Goal: Complete application form: Complete application form

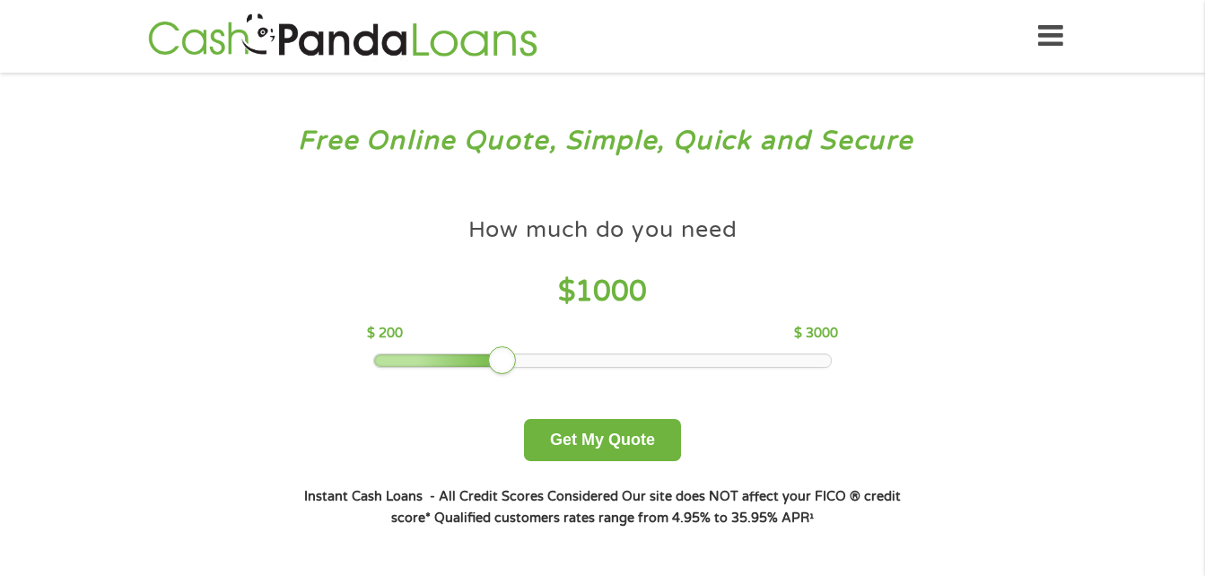
click at [495, 375] on div "How much do you need $ 1000 $ 200 $ 3000 Get My Quote" at bounding box center [602, 334] width 628 height 253
drag, startPoint x: 506, startPoint y: 361, endPoint x: 432, endPoint y: 371, distance: 74.2
click at [432, 371] on div "How much do you need $ 600 $ 200 $ 3000 Get My Quote" at bounding box center [602, 334] width 628 height 253
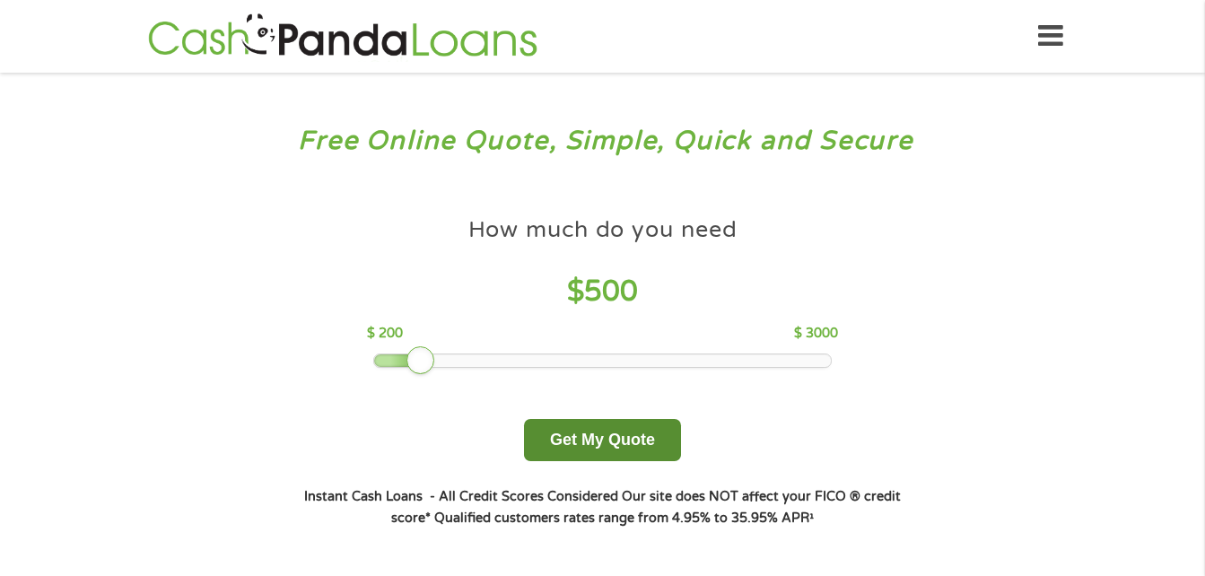
click at [608, 448] on button "Get My Quote" at bounding box center [602, 440] width 157 height 42
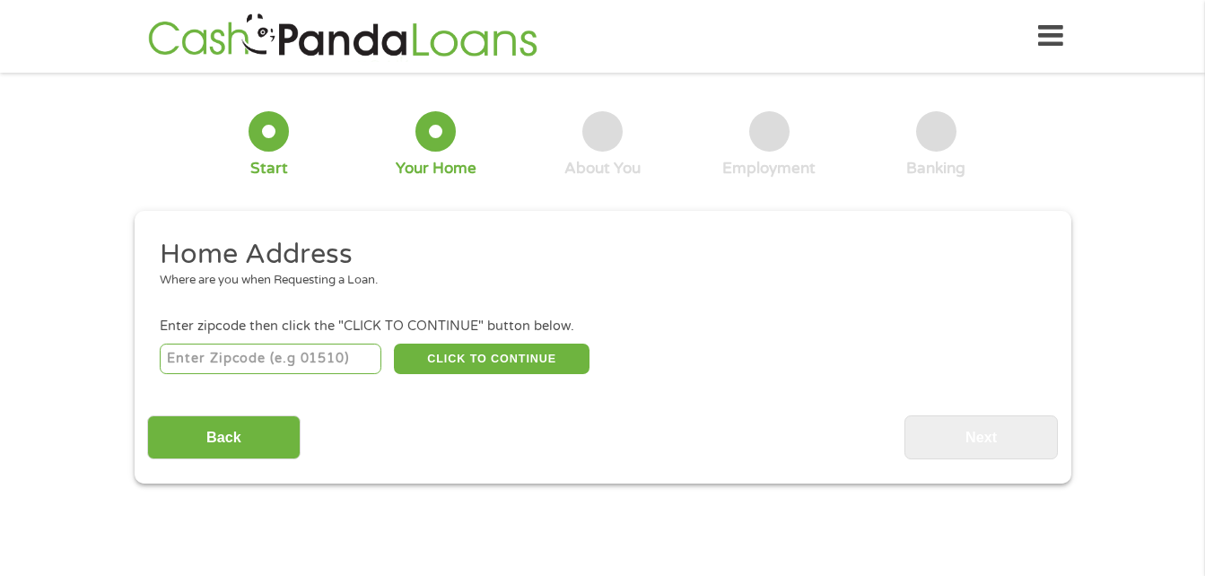
click at [236, 357] on input "number" at bounding box center [271, 359] width 222 height 30
type input "03782"
select select "New Hampshire"
click at [476, 360] on button "CLICK TO CONTINUE" at bounding box center [492, 359] width 196 height 30
type input "03782"
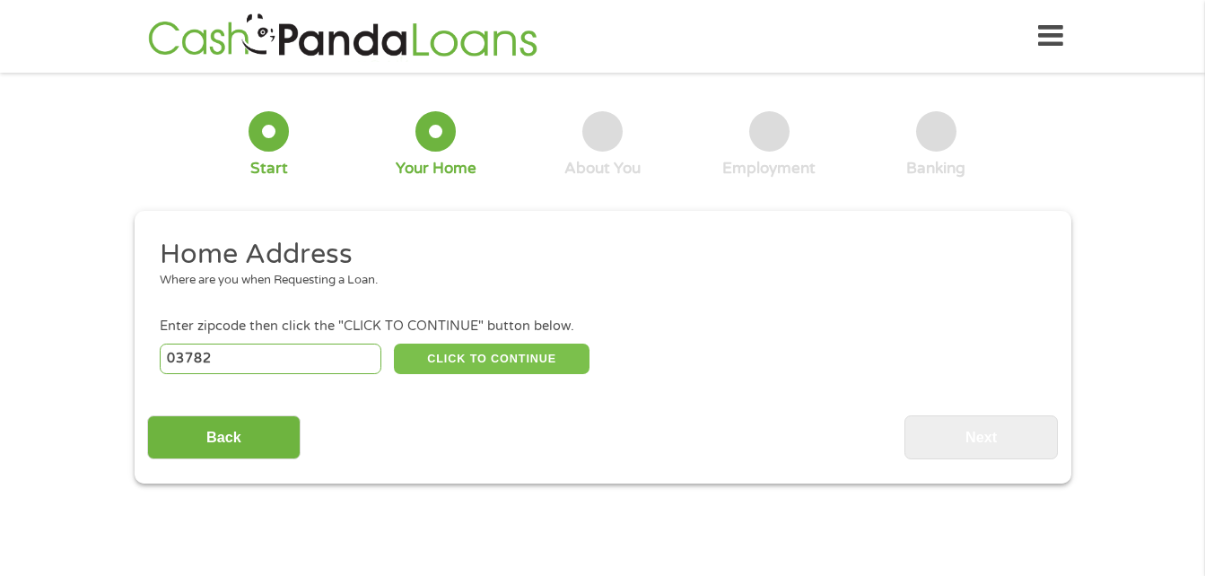
type input "Sunapee"
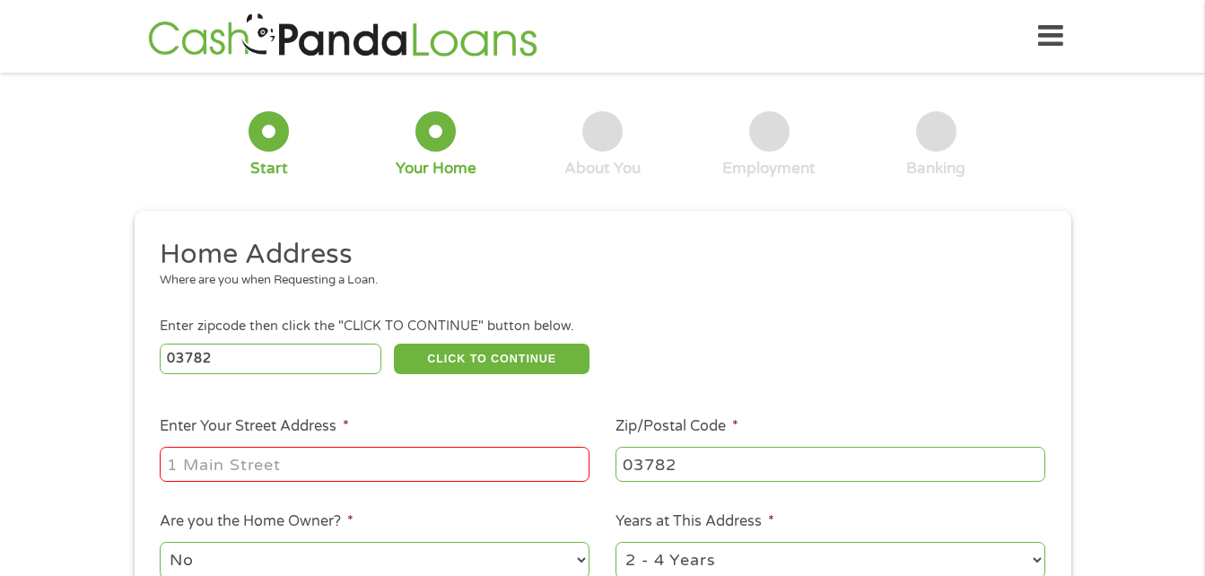
click at [515, 466] on input "Enter Your Street Address *" at bounding box center [375, 464] width 430 height 34
type input "12 Quarry rd"
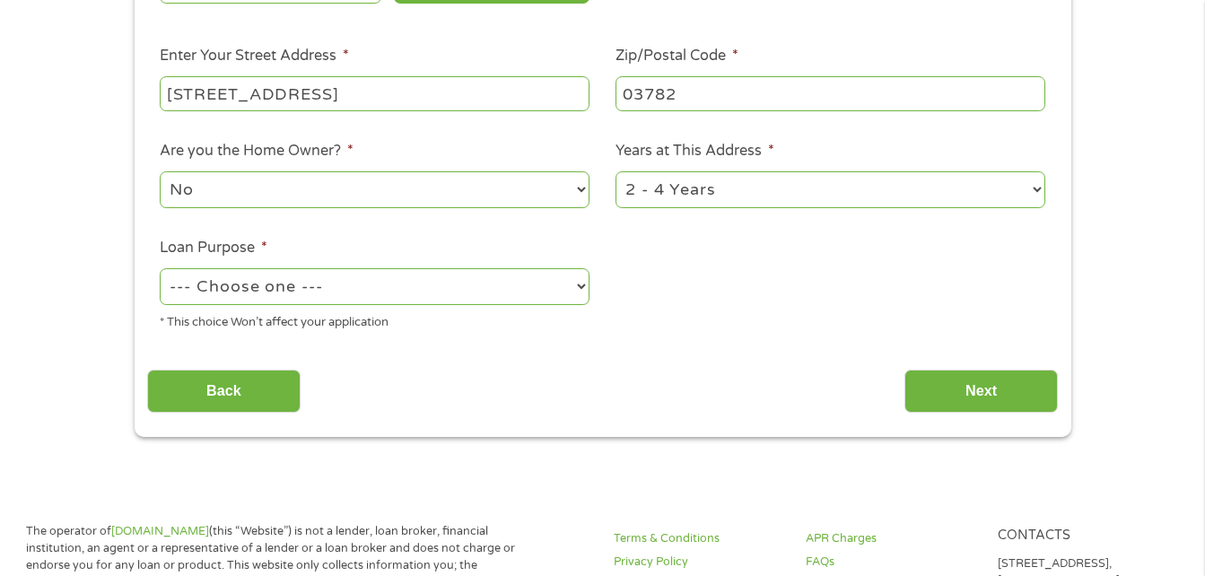
scroll to position [355, 0]
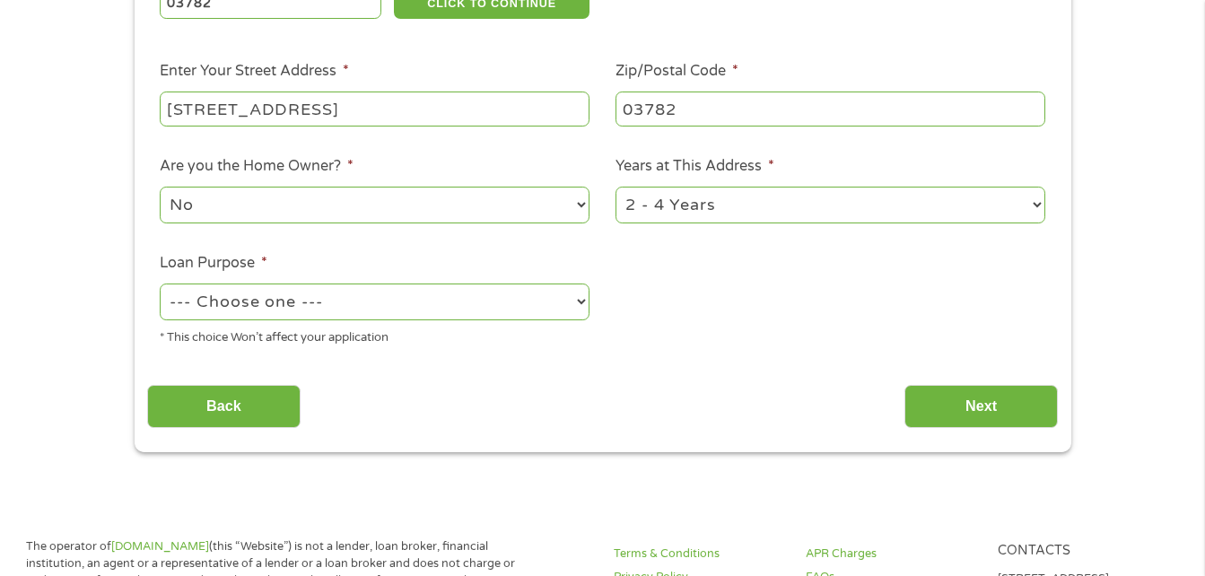
click at [712, 204] on select "1 Year or less 1 - 2 Years 2 - 4 Years Over 4 Years" at bounding box center [830, 205] width 430 height 37
select select "12months"
click at [615, 187] on select "1 Year or less 1 - 2 Years 2 - 4 Years Over 4 Years" at bounding box center [830, 205] width 430 height 37
click at [333, 279] on li "Loan Purpose * --- Choose one --- Pay Bills Debt Consolidation Home Improvement…" at bounding box center [375, 299] width 456 height 95
click at [332, 301] on select "--- Choose one --- Pay Bills Debt Consolidation Home Improvement Major Purchase…" at bounding box center [375, 301] width 430 height 37
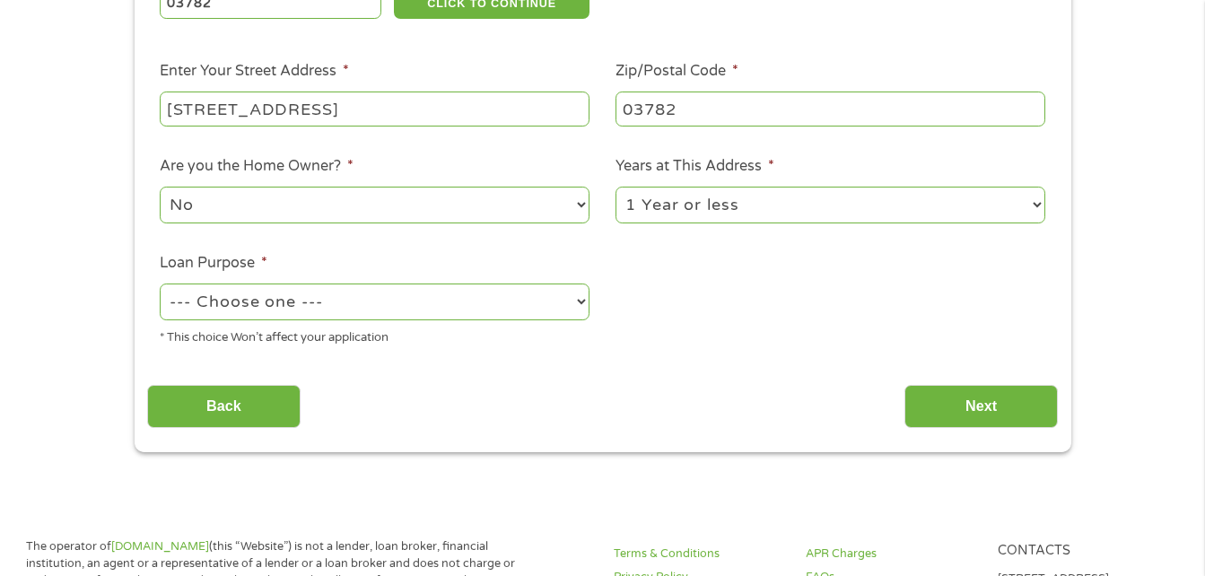
select select "other"
click at [160, 283] on select "--- Choose one --- Pay Bills Debt Consolidation Home Improvement Major Purchase…" at bounding box center [375, 301] width 430 height 37
click at [945, 397] on input "Next" at bounding box center [980, 407] width 153 height 44
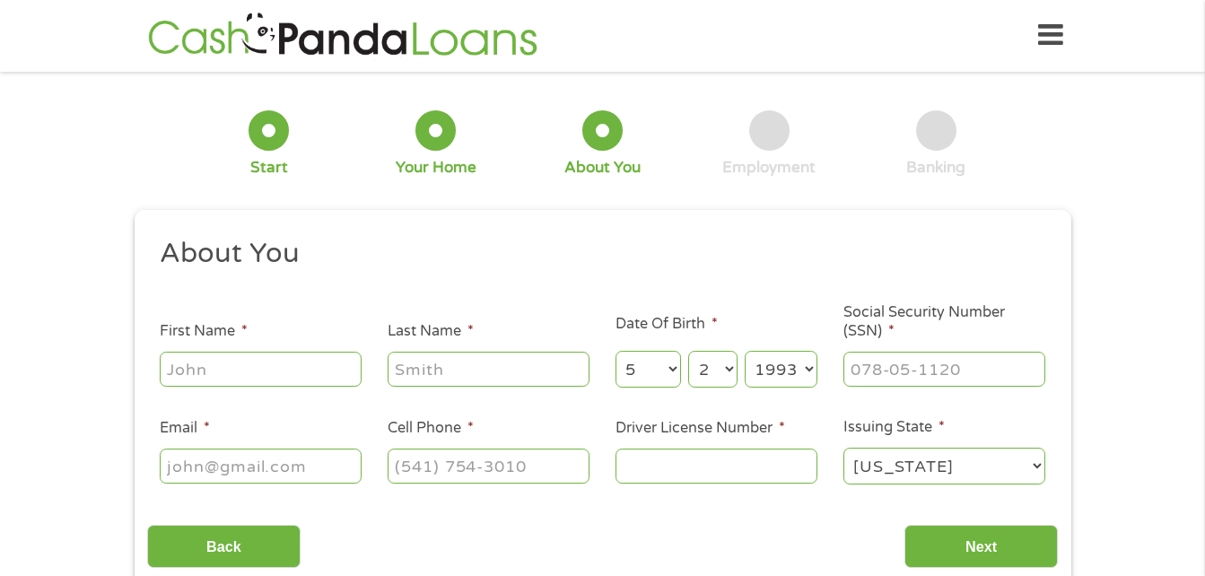
scroll to position [0, 0]
click at [232, 363] on input "First Name *" at bounding box center [261, 370] width 202 height 34
type input "Jessica"
type input "Duplak"
type input "jduplak1987@gmail.com"
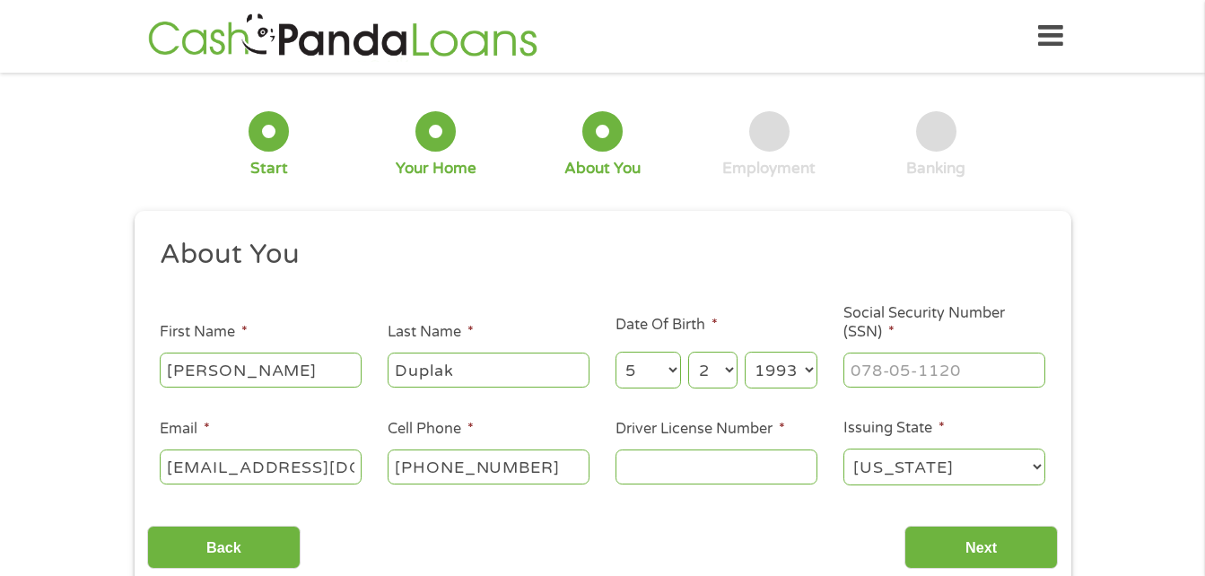
click at [370, 484] on li "Email * jduplak1987@gmail.com" at bounding box center [261, 452] width 228 height 69
click at [550, 447] on div "(603) 306-2209" at bounding box center [488, 467] width 202 height 41
click at [551, 470] on input "(603) 306-2209" at bounding box center [488, 466] width 202 height 34
type input "(978) ___-____"
type input "(978) 588-8898"
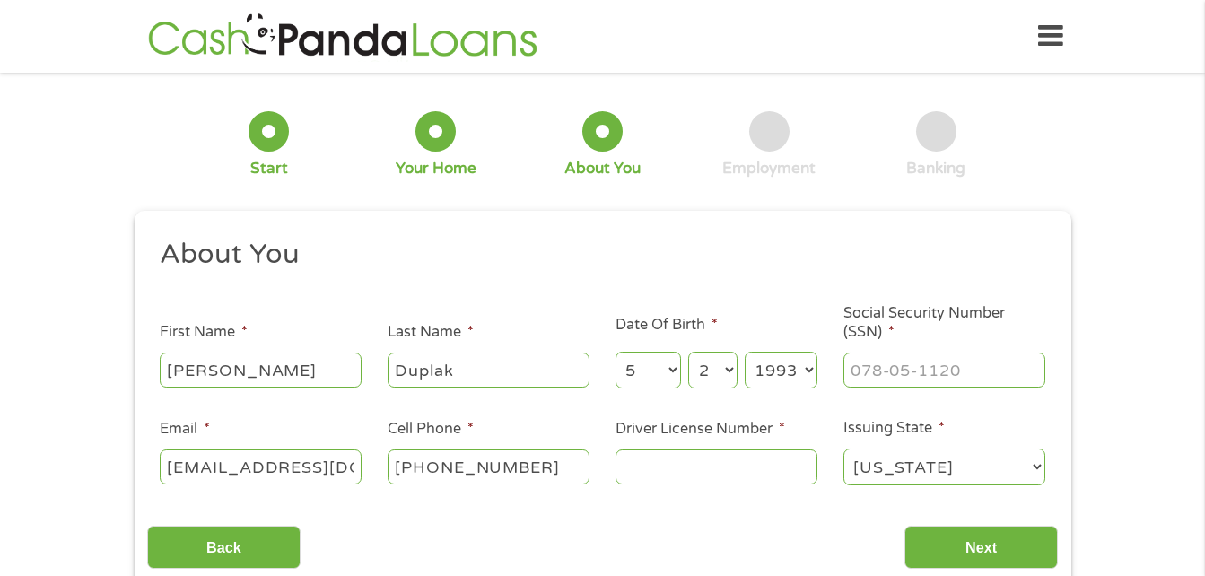
click at [724, 474] on input "Driver License Number *" at bounding box center [716, 466] width 202 height 34
type input "622396"
click at [894, 470] on select "Alabama Alaska Arizona Arkansas California Colorado Connecticut Delaware Distri…" at bounding box center [944, 466] width 202 height 37
select select "Maine"
click at [843, 448] on select "Alabama Alaska Arizona Arkansas California Colorado Connecticut Delaware Distri…" at bounding box center [944, 466] width 202 height 37
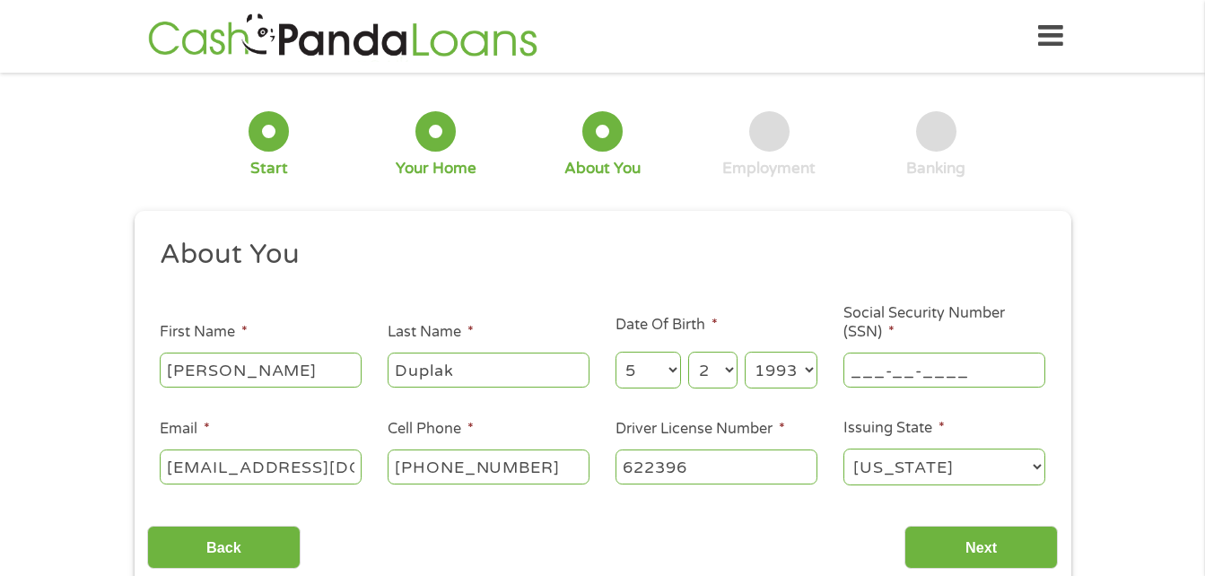
click at [927, 380] on input "___-__-____" at bounding box center [944, 370] width 202 height 34
type input "029-76-1619"
click at [977, 546] on input "Next" at bounding box center [980, 548] width 153 height 44
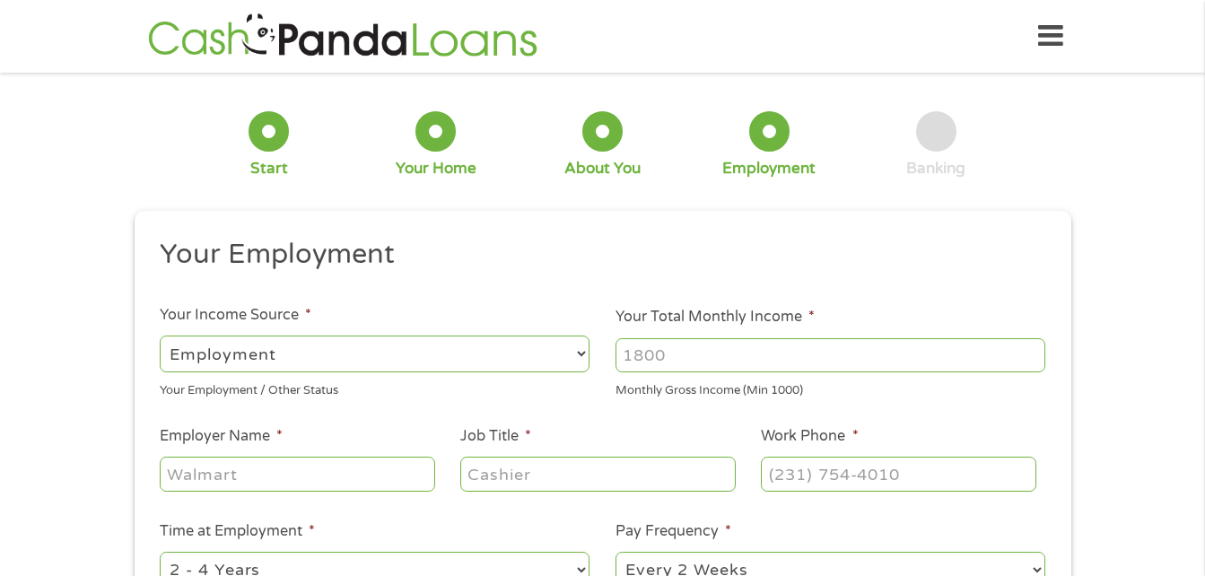
click at [274, 469] on input "Employer Name *" at bounding box center [297, 474] width 274 height 34
click at [649, 352] on input "Your Total Monthly Income *" at bounding box center [830, 355] width 430 height 34
type input "2500"
click at [336, 466] on input "Employer Name *" at bounding box center [297, 474] width 274 height 34
type input "Rayndrop Roofing"
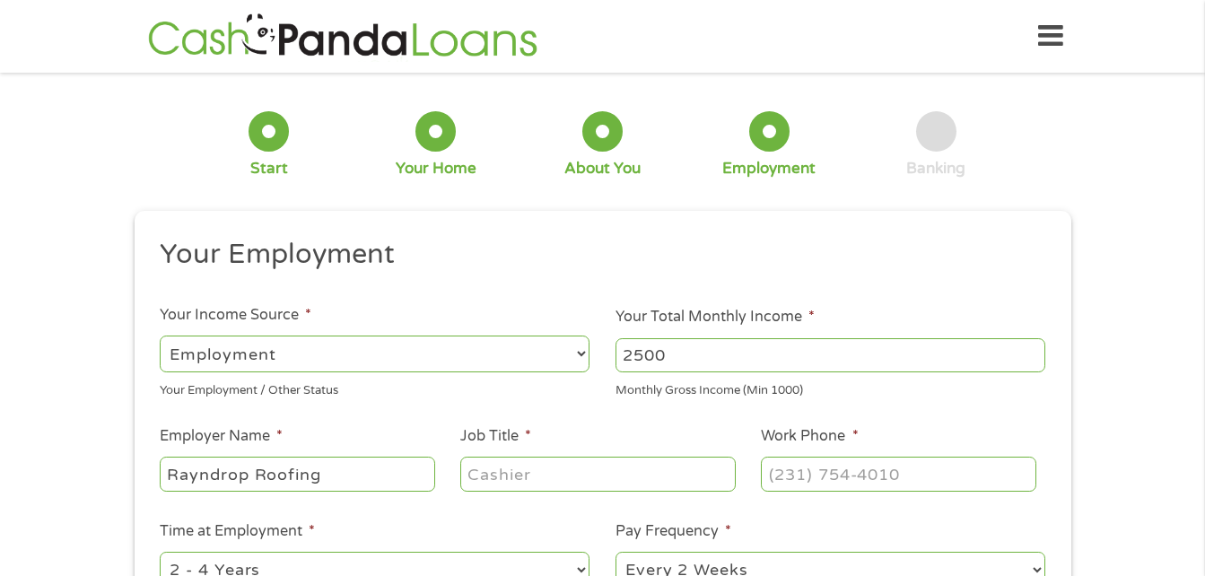
click at [498, 469] on input "Job Title *" at bounding box center [597, 474] width 274 height 34
type input "Roofer"
click at [811, 477] on input "(___) ___-____" at bounding box center [898, 474] width 274 height 34
type input "(603) 306-2209"
click at [562, 568] on select "--- Choose one --- 1 Year or less 1 - 2 Years 2 - 4 Years Over 4 Years" at bounding box center [375, 570] width 430 height 37
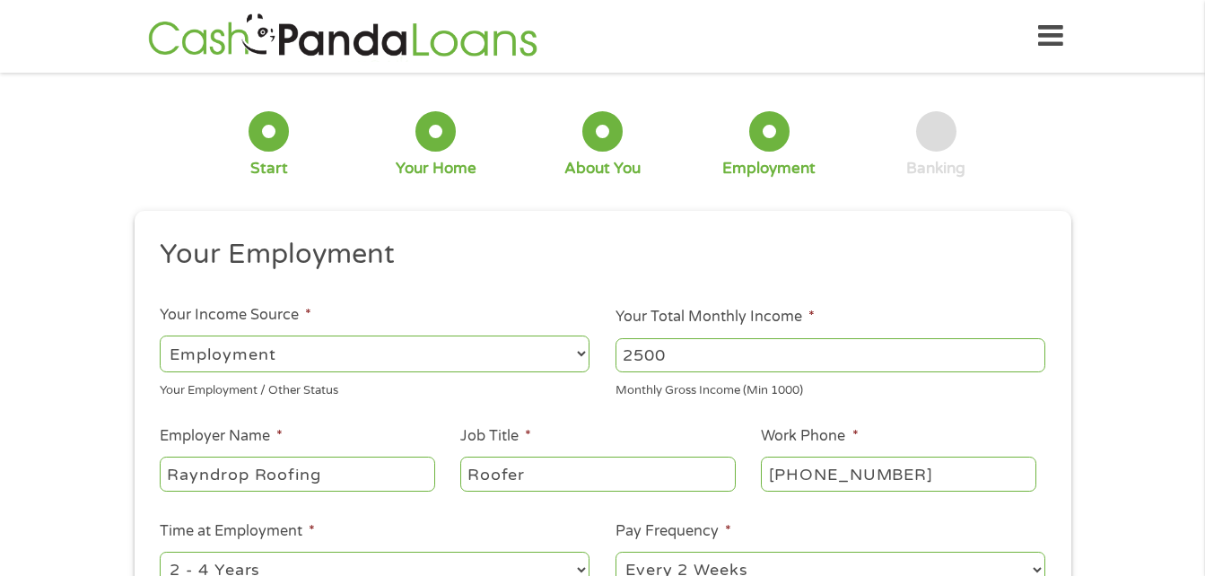
scroll to position [13, 0]
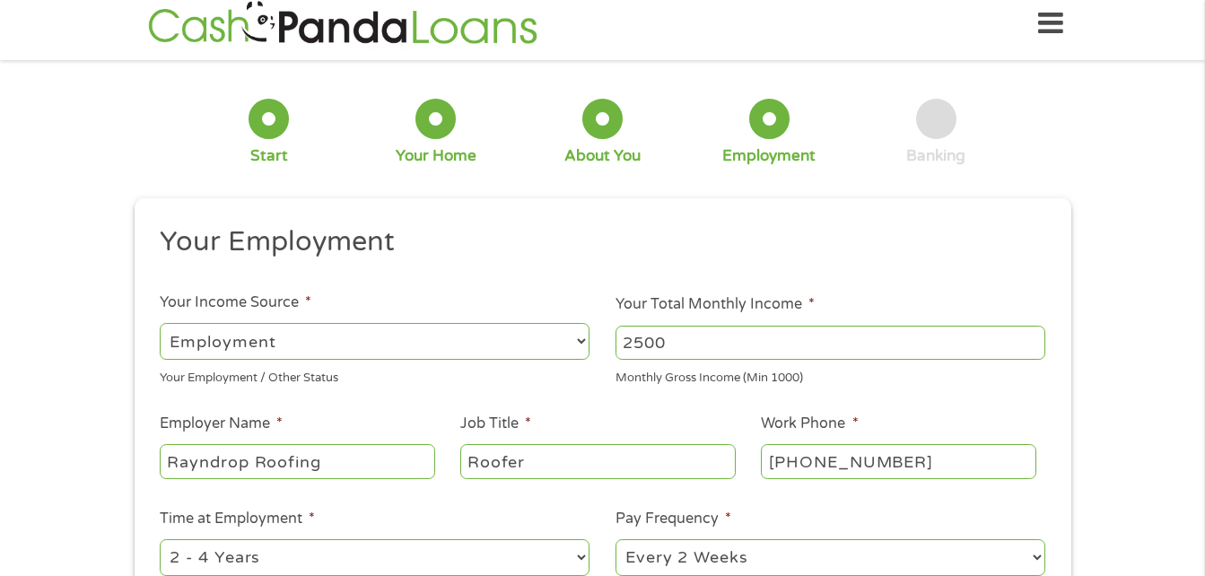
select select "12months"
click at [160, 539] on select "--- Choose one --- 1 Year or less 1 - 2 Years 2 - 4 Years Over 4 Years" at bounding box center [375, 557] width 430 height 37
click at [698, 572] on select "--- Choose one --- Every 2 Weeks Every Week Monthly Semi-Monthly" at bounding box center [830, 557] width 430 height 37
click at [615, 539] on select "--- Choose one --- Every 2 Weeks Every Week Monthly Semi-Monthly" at bounding box center [830, 557] width 430 height 37
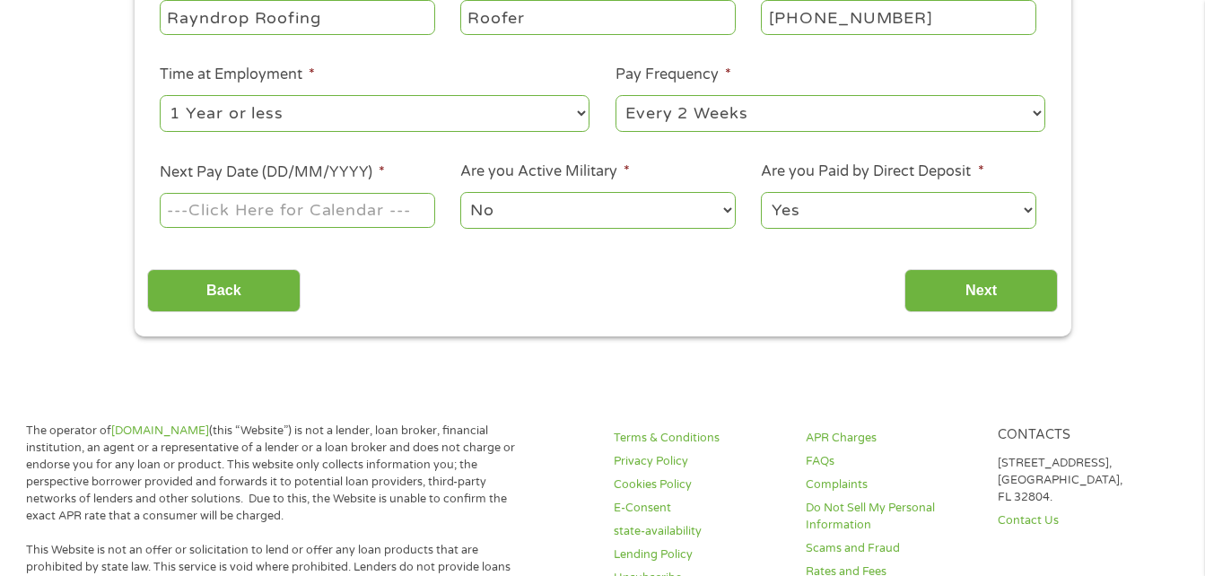
scroll to position [528, 0]
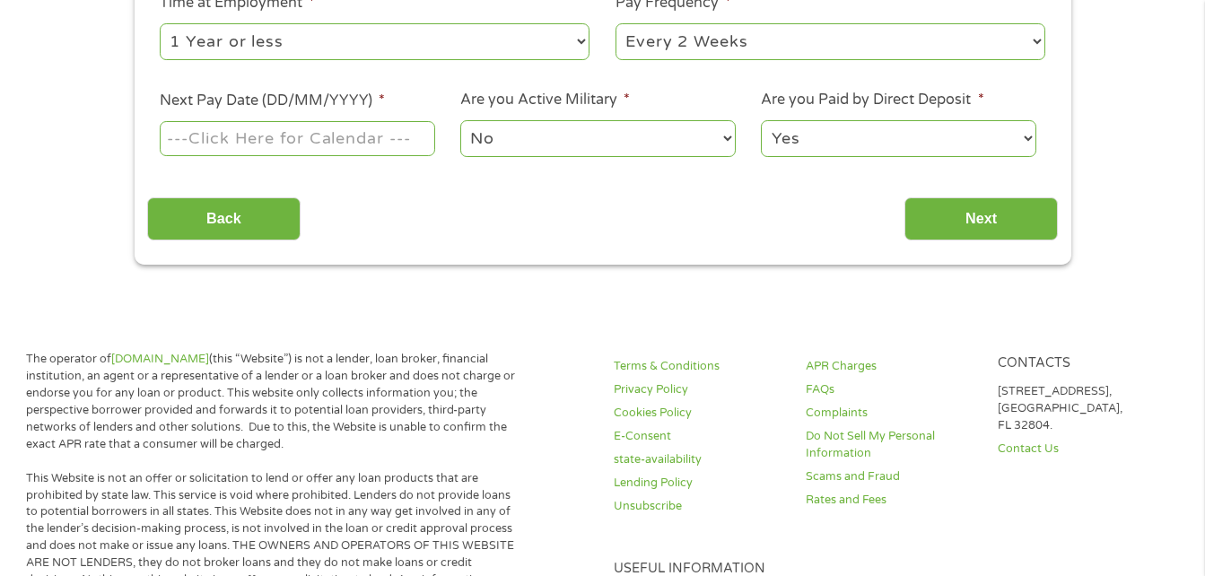
click at [260, 139] on input "Next Pay Date (DD/MM/YYYY) *" at bounding box center [297, 138] width 274 height 34
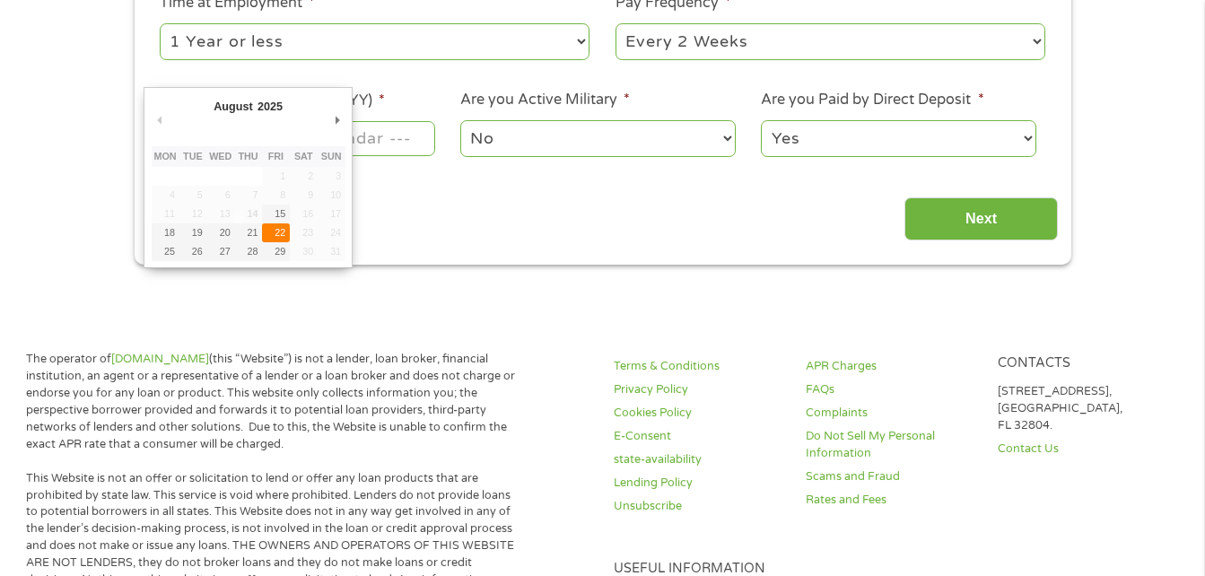
type input "22/08/2025"
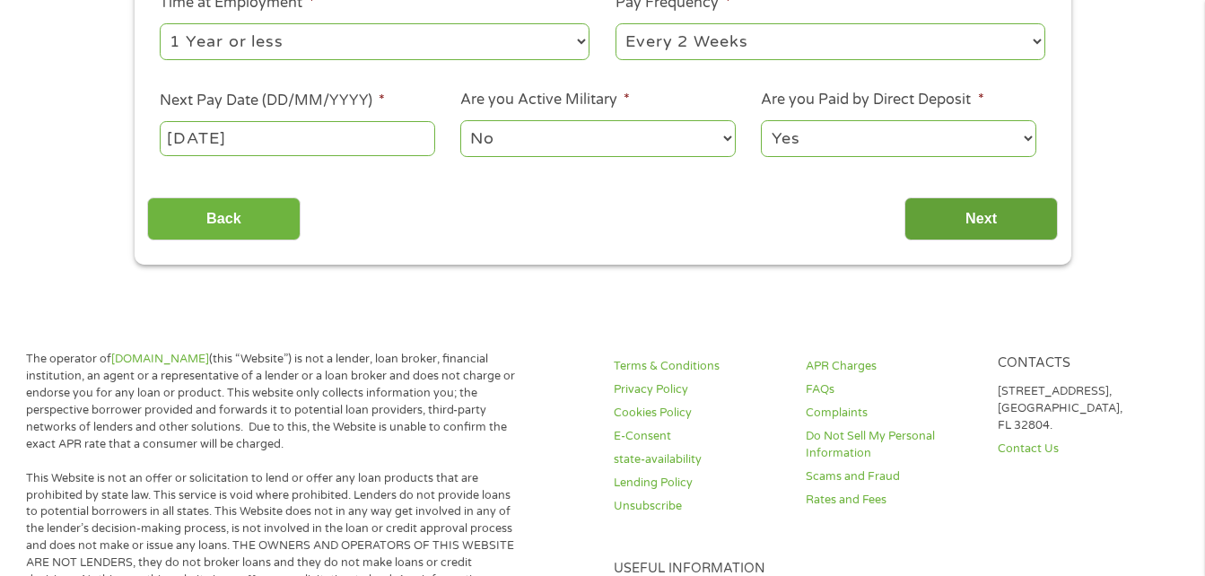
click at [988, 205] on input "Next" at bounding box center [980, 219] width 153 height 44
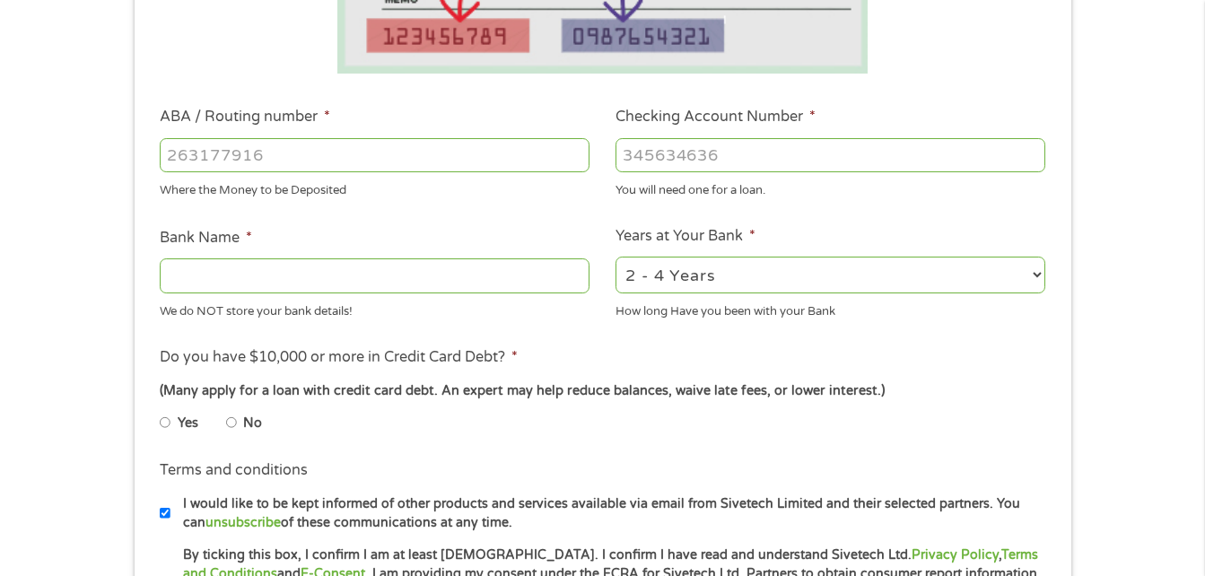
scroll to position [488, 0]
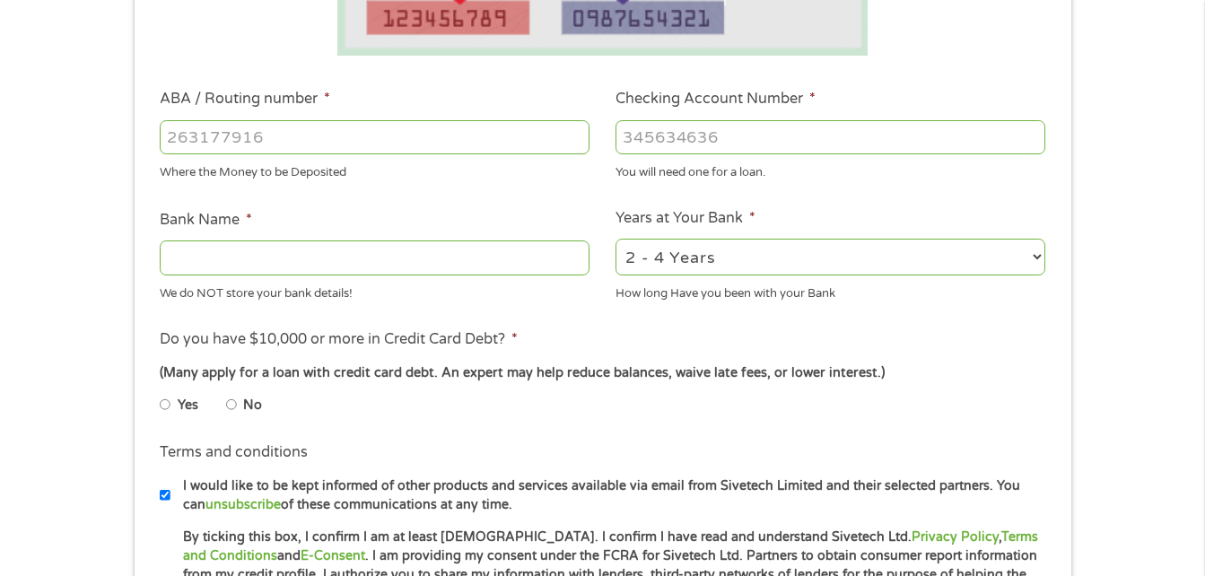
click at [554, 136] on input "ABA / Routing number *" at bounding box center [375, 137] width 430 height 34
type input "211391825"
type input "DIGITAL FEDERAL CREDIT UNION"
type input "211391825"
click at [723, 124] on input "Checking Account Number *" at bounding box center [830, 137] width 430 height 34
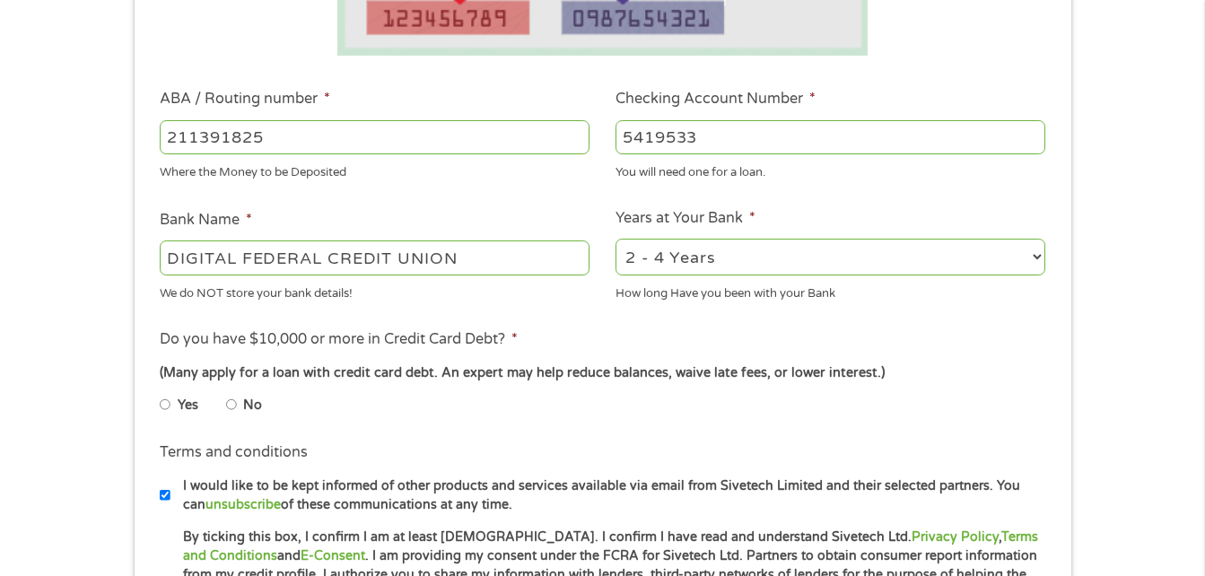
type input "5419533"
click at [753, 248] on select "2 - 4 Years 6 - 12 Months 1 - 2 Years Over 4 Years" at bounding box center [830, 257] width 430 height 37
select select "60months"
click at [615, 239] on select "2 - 4 Years 6 - 12 Months 1 - 2 Years Over 4 Years" at bounding box center [830, 257] width 430 height 37
click at [232, 405] on input "No" at bounding box center [231, 404] width 11 height 29
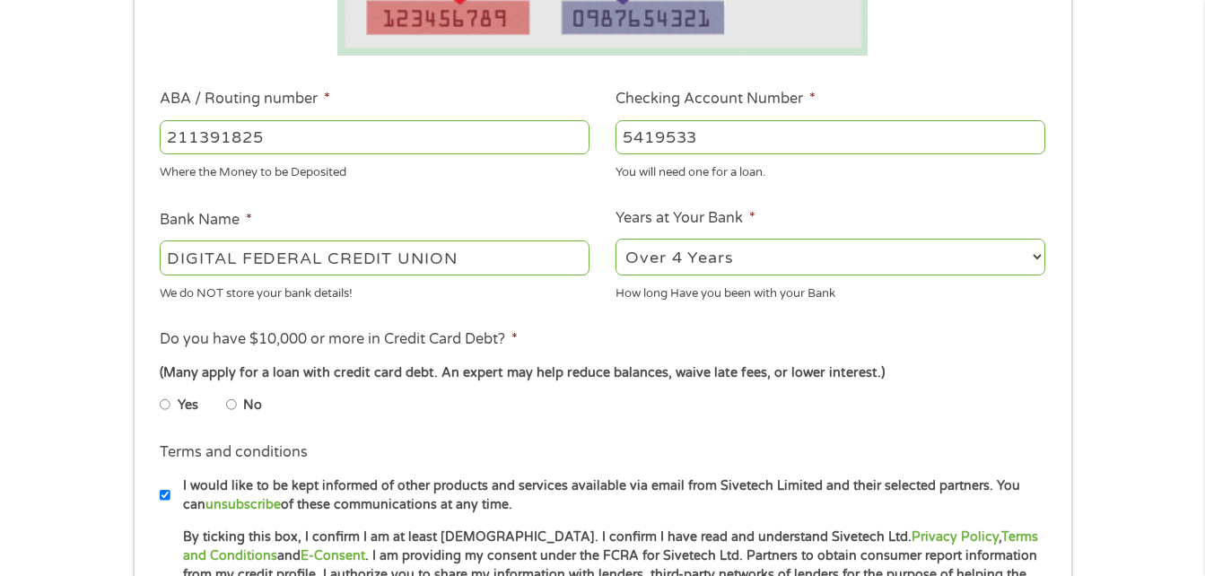
radio input "true"
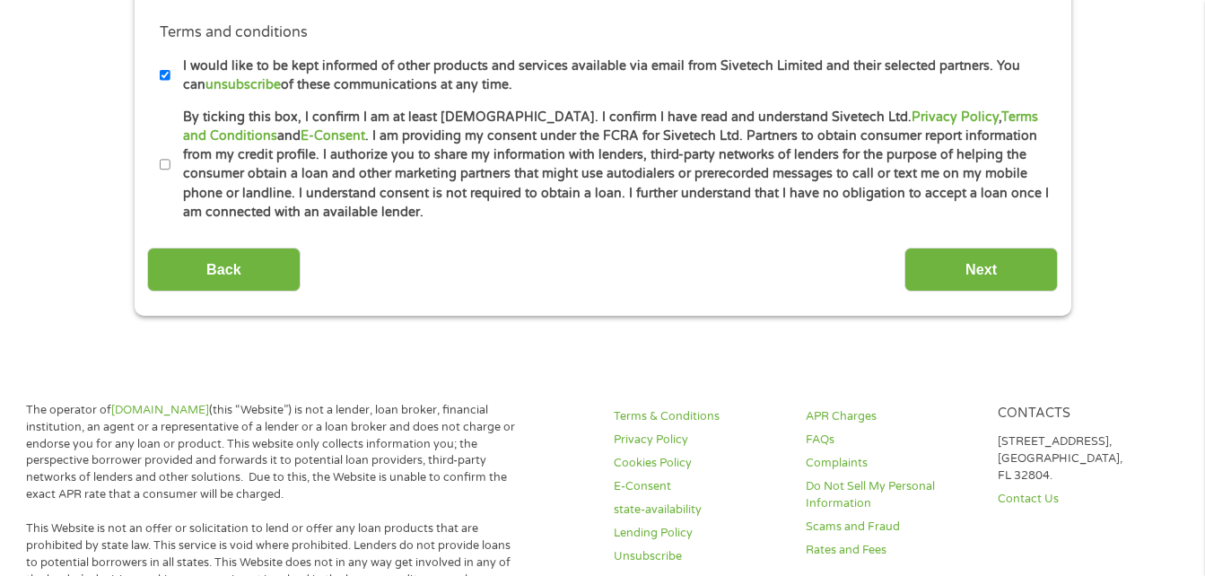
scroll to position [940, 0]
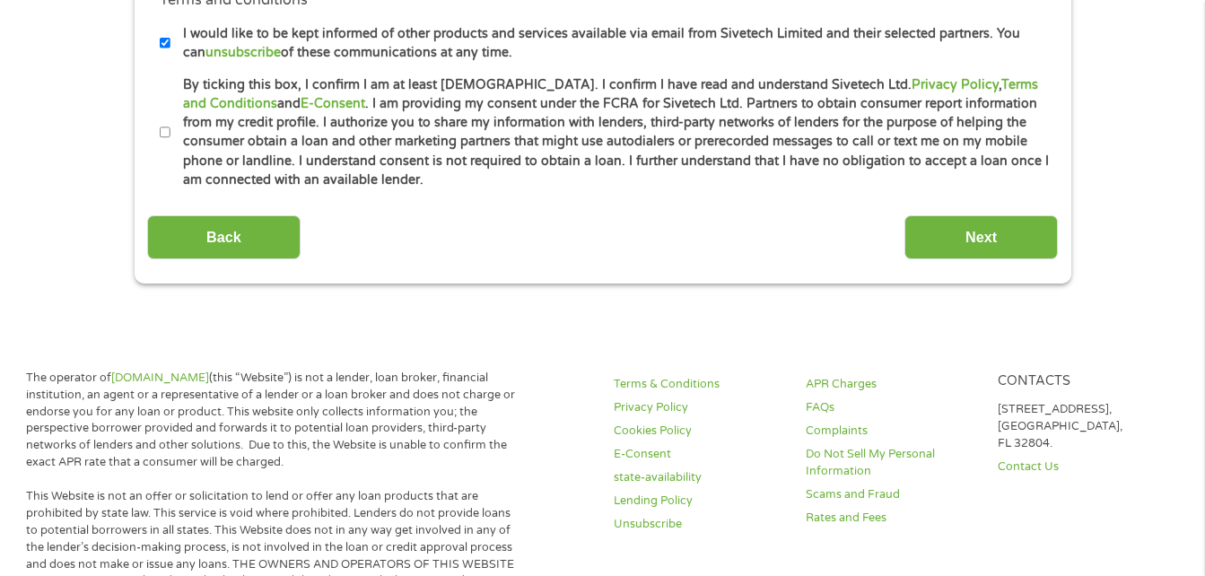
click at [159, 132] on li "Terms and conditions * By ticking this box, I confirm I am at least 18 years ol…" at bounding box center [602, 132] width 910 height 115
click at [161, 133] on input "By ticking this box, I confirm I am at least 18 years old. I confirm I have rea…" at bounding box center [165, 132] width 11 height 29
checkbox input "true"
click at [961, 240] on input "Next" at bounding box center [980, 237] width 153 height 44
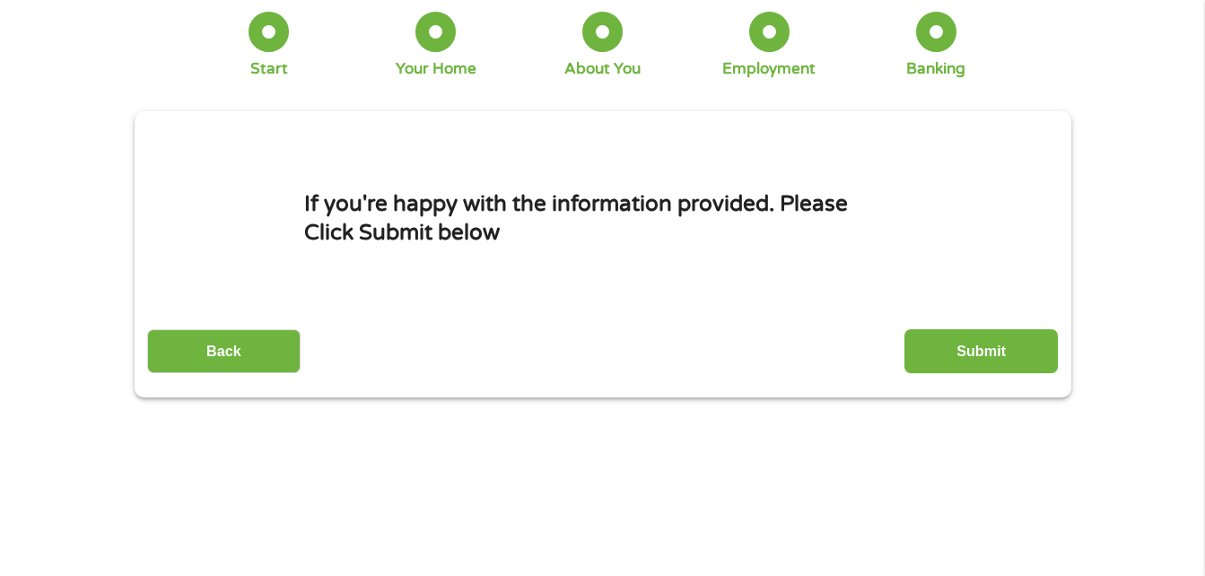
scroll to position [0, 0]
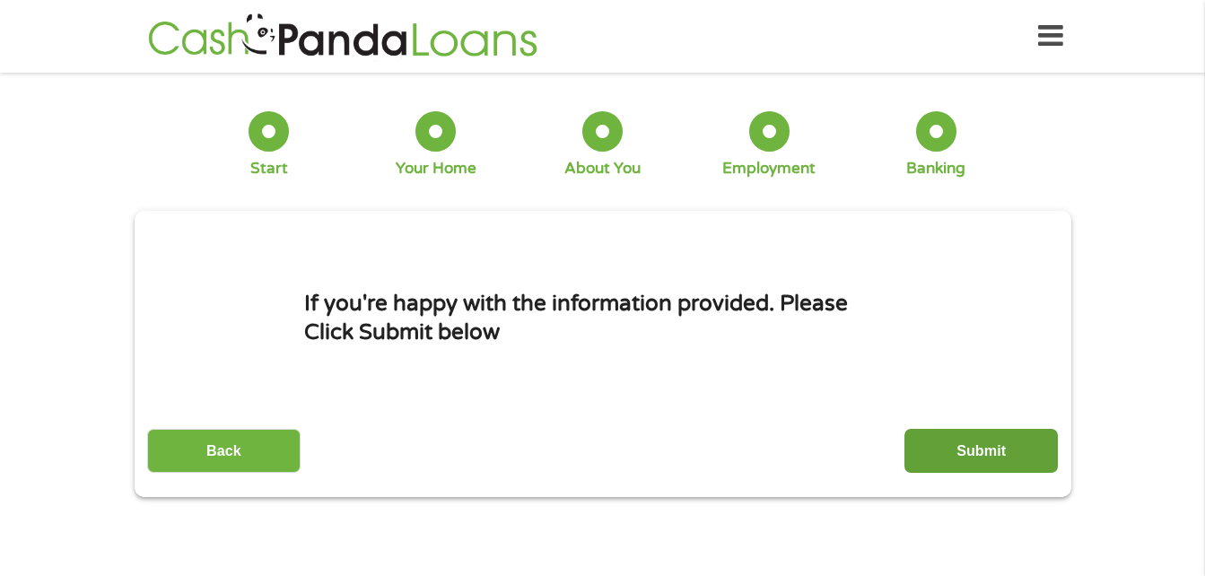
click at [957, 452] on input "Submit" at bounding box center [980, 451] width 153 height 44
